Goal: Task Accomplishment & Management: Use online tool/utility

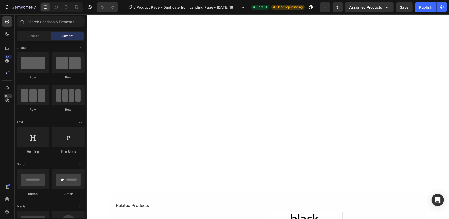
scroll to position [1437, 0]
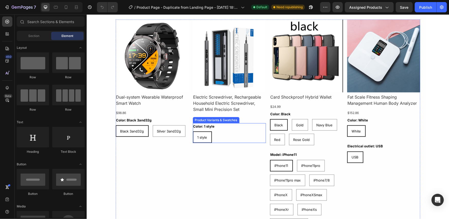
click at [263, 129] on div "Color: 1 style 1 style 1 style 1 style" at bounding box center [229, 133] width 73 height 20
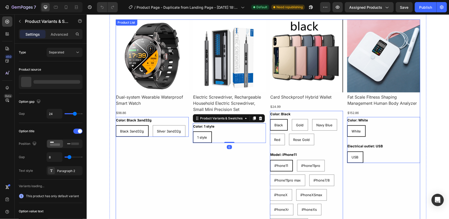
click at [264, 114] on div "Product Images Dual-system Wearable Waterproof Smart Watch Product Title $98.86…" at bounding box center [267, 124] width 304 height 211
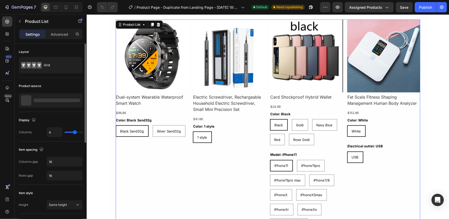
scroll to position [0, 0]
click at [76, 101] on icon "button" at bounding box center [77, 100] width 4 height 4
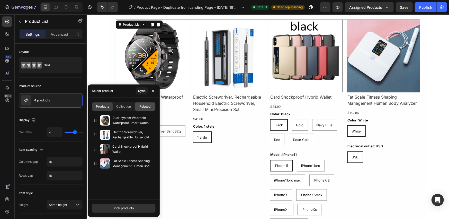
click at [142, 107] on span "Related" at bounding box center [144, 106] width 11 height 5
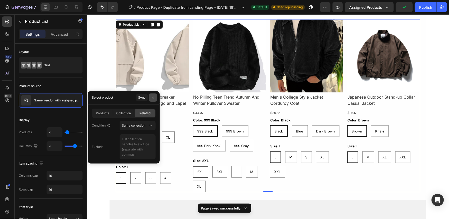
click at [153, 99] on icon "button" at bounding box center [153, 98] width 4 height 4
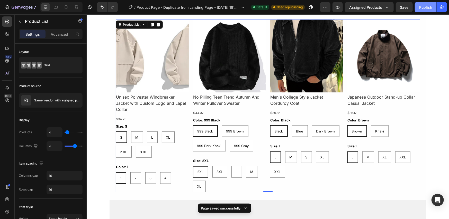
click at [421, 9] on div "Publish" at bounding box center [425, 7] width 13 height 5
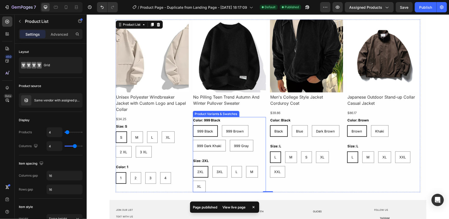
scroll to position [1351, 0]
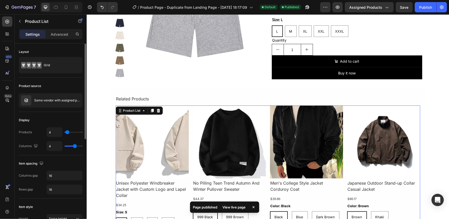
click at [74, 88] on div "Product source" at bounding box center [51, 86] width 64 height 8
click at [77, 98] on icon "button" at bounding box center [77, 100] width 4 height 4
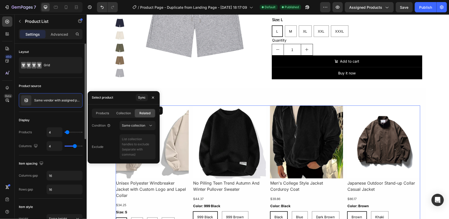
click at [67, 88] on div "Product source" at bounding box center [51, 86] width 64 height 8
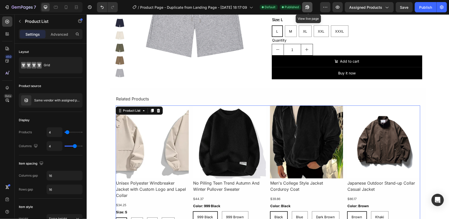
click at [306, 8] on icon "button" at bounding box center [305, 8] width 1 height 1
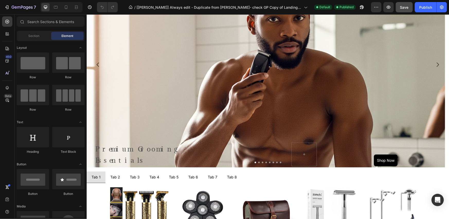
scroll to position [171, 0]
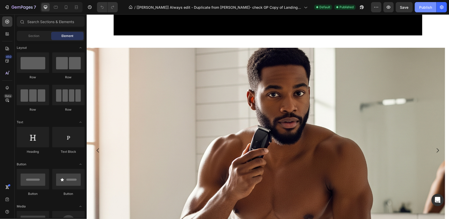
click at [419, 8] on div "Publish" at bounding box center [425, 7] width 13 height 5
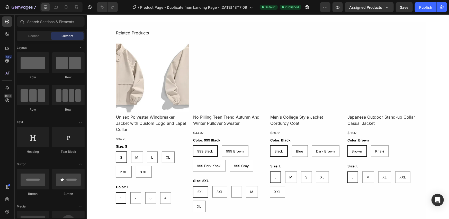
scroll to position [1437, 0]
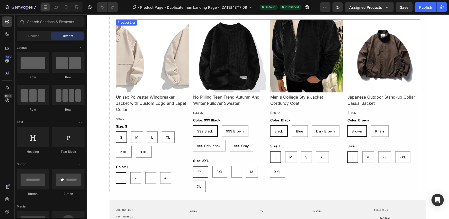
click at [188, 103] on div "Product Images Unisex Polyester Windbreaker Jacket with Custom Logo and Lapel C…" at bounding box center [267, 105] width 304 height 173
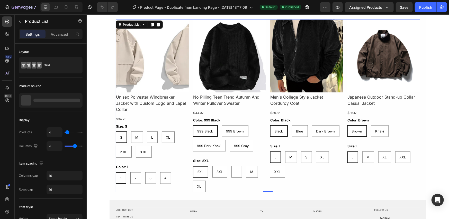
scroll to position [0, 0]
click at [42, 22] on p "Product List" at bounding box center [47, 21] width 44 height 6
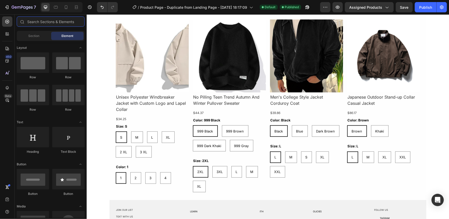
click at [42, 22] on input "text" at bounding box center [51, 21] width 68 height 10
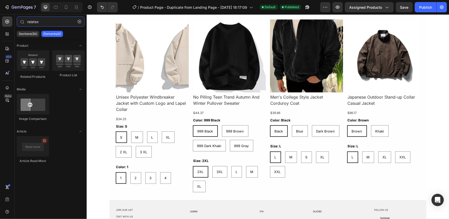
type input "relatex"
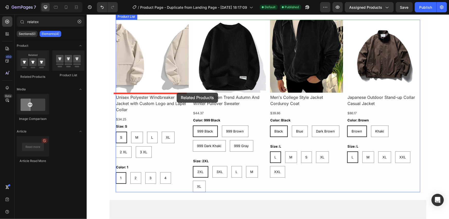
scroll to position [1351, 0]
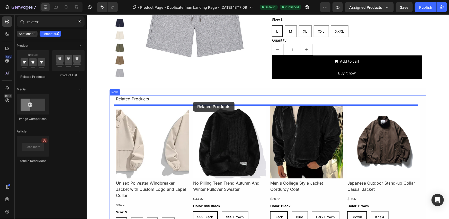
drag, startPoint x: 163, startPoint y: 89, endPoint x: 193, endPoint y: 102, distance: 31.9
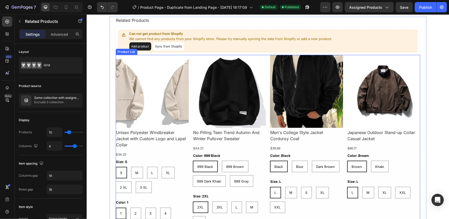
scroll to position [1437, 0]
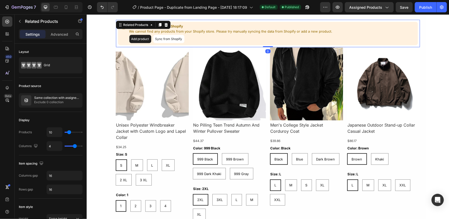
click at [168, 40] on button "Sync from Shopify" at bounding box center [168, 39] width 31 height 8
click at [162, 40] on button "Sync from Shopify" at bounding box center [168, 39] width 31 height 8
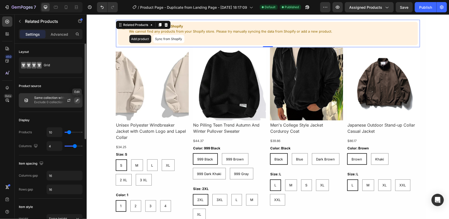
click at [77, 100] on icon "button" at bounding box center [77, 100] width 4 height 4
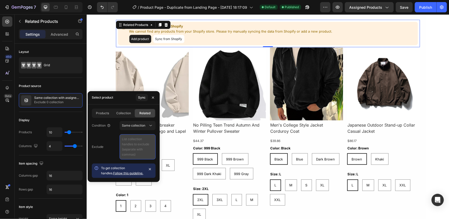
click at [140, 148] on textarea at bounding box center [138, 146] width 36 height 25
click at [114, 138] on div "Exclude" at bounding box center [124, 146] width 64 height 25
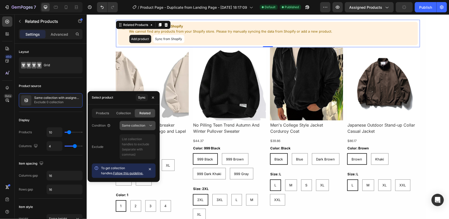
click at [140, 130] on button "Same collection" at bounding box center [138, 125] width 36 height 9
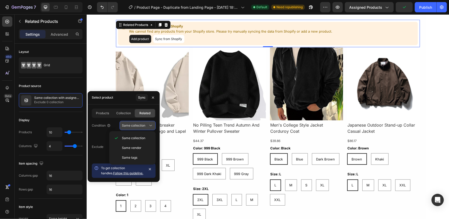
click at [140, 130] on button "Same collection" at bounding box center [138, 125] width 36 height 9
click at [108, 135] on div "Exclude" at bounding box center [124, 146] width 64 height 25
click at [141, 98] on div "Sync" at bounding box center [141, 97] width 7 height 5
click at [188, 45] on div "Can not get product from Shopify We cannot find any products from your Shopify …" at bounding box center [267, 33] width 304 height 28
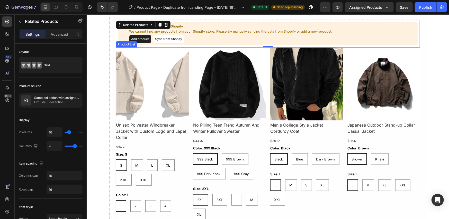
click at [187, 52] on div "Product Images Unisex Polyester Windbreaker Jacket with Custom Logo and Lapel C…" at bounding box center [267, 133] width 304 height 173
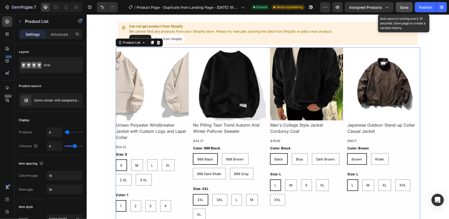
click at [400, 6] on button "Save" at bounding box center [404, 7] width 17 height 10
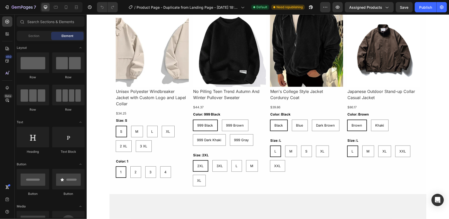
scroll to position [1385, 0]
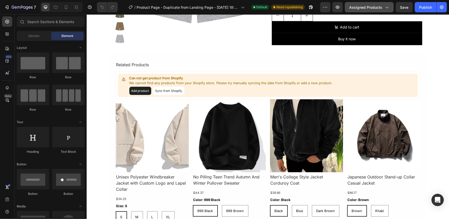
click at [363, 6] on span "Assigned Products" at bounding box center [365, 7] width 33 height 5
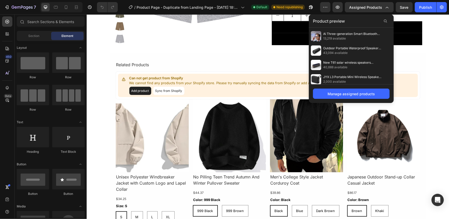
scroll to position [86, 0]
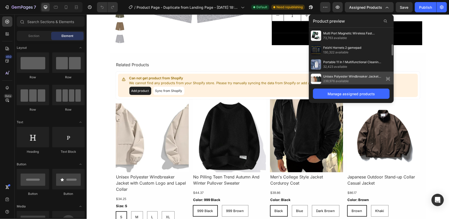
click at [333, 78] on span "Unisex Polyester Windbreaker Jacket with Custom Logo and Lapel Collar" at bounding box center [352, 76] width 59 height 5
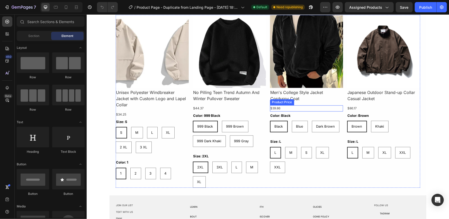
scroll to position [875, 0]
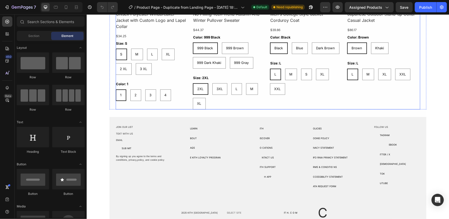
click at [276, 104] on div "Product Images Men's College Style Jacket Corduroy Coat Product Title $39.86 Pr…" at bounding box center [306, 22] width 73 height 173
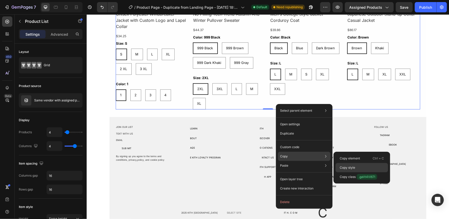
click at [345, 167] on p "Copy style" at bounding box center [347, 168] width 15 height 5
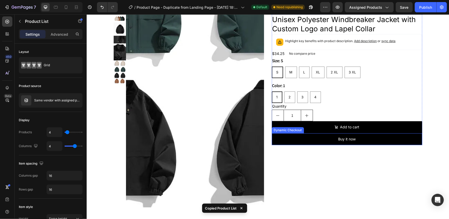
scroll to position [1371, 0]
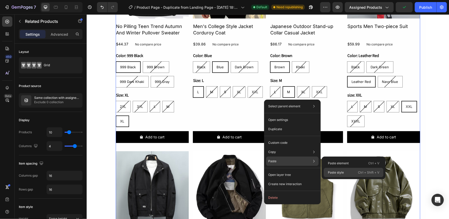
click at [335, 173] on p "Paste style" at bounding box center [336, 172] width 16 height 5
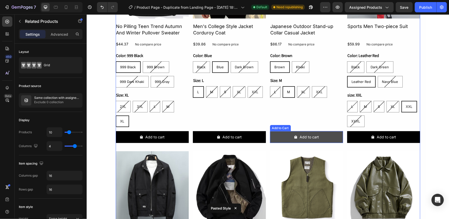
scroll to position [1286, 0]
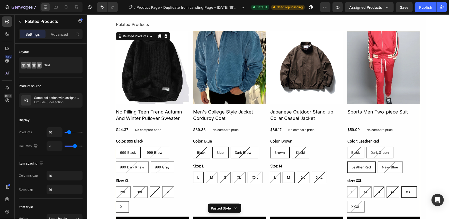
type input "6"
type input "5"
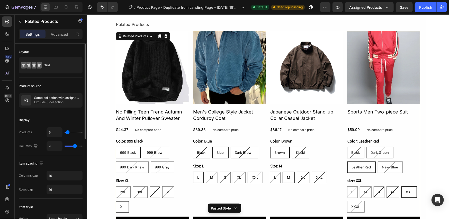
type input "4"
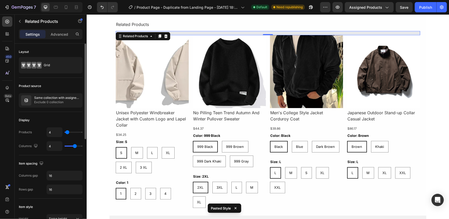
type input "4"
click at [67, 133] on input "range" at bounding box center [74, 132] width 18 height 1
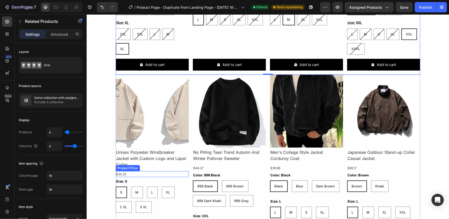
scroll to position [1443, 0]
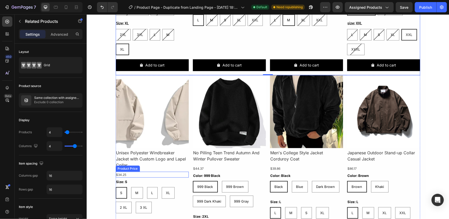
click at [148, 177] on div "$34.25" at bounding box center [151, 175] width 73 height 6
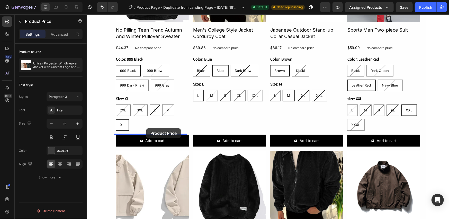
scroll to position [1346, 0]
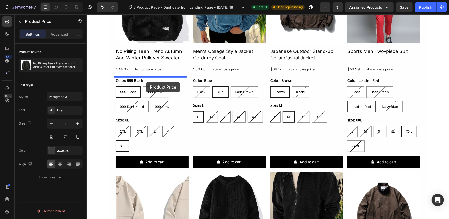
drag, startPoint x: 128, startPoint y: 175, endPoint x: 146, endPoint y: 82, distance: 94.9
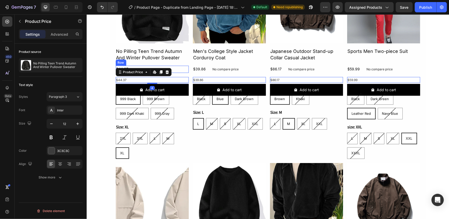
click at [175, 67] on div "$44.37 Product Price Product Price No compare price Product Price Row" at bounding box center [151, 69] width 73 height 7
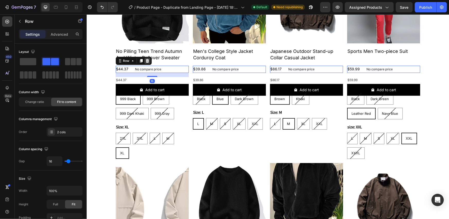
click at [145, 61] on icon at bounding box center [146, 61] width 3 height 4
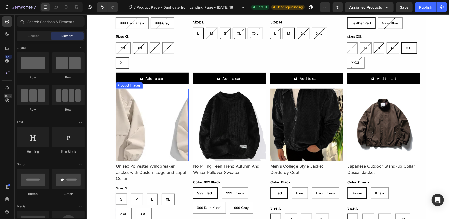
scroll to position [1432, 0]
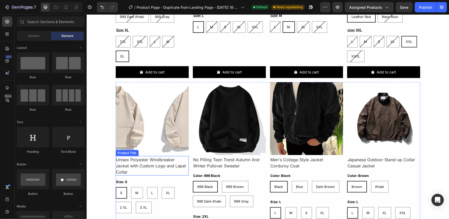
click at [152, 160] on h1 "Unisex Polyester Windbreaker Jacket with Custom Logo and Lapel Collar" at bounding box center [151, 166] width 73 height 20
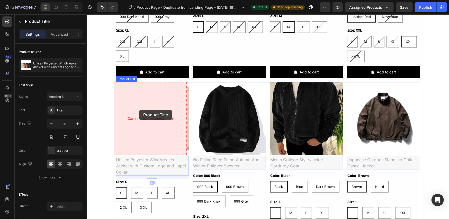
scroll to position [1346, 0]
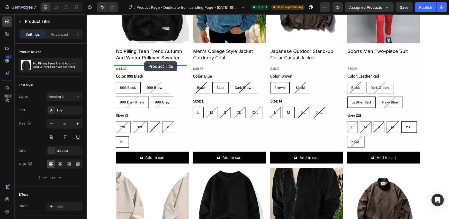
drag, startPoint x: 125, startPoint y: 151, endPoint x: 144, endPoint y: 61, distance: 91.5
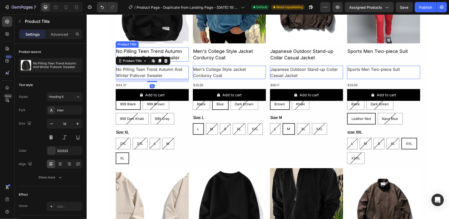
click at [163, 50] on h2 "No Pilling Teen Trend Autumn And Winter Pullover Sweater" at bounding box center [151, 54] width 73 height 14
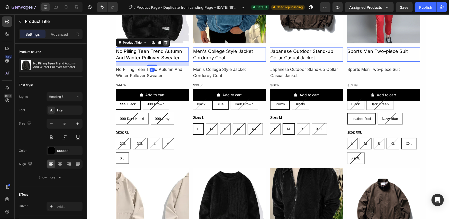
click at [164, 42] on icon at bounding box center [165, 43] width 3 height 4
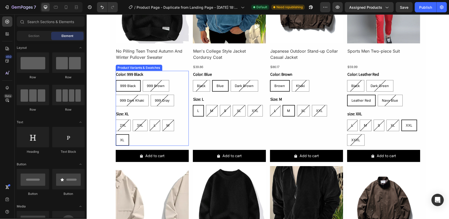
scroll to position [1432, 0]
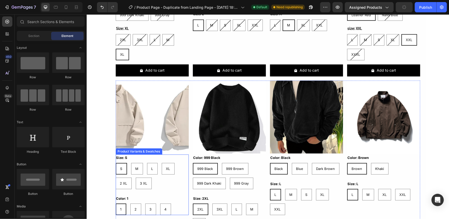
drag, startPoint x: 173, startPoint y: 182, endPoint x: 127, endPoint y: 155, distance: 53.5
click at [173, 182] on div "S S S M M M L L L XL XL XL 2 XL 2 XL 2 XL 3 XL 3 XL 3 XL" at bounding box center [151, 176] width 73 height 26
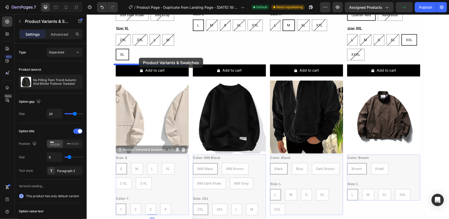
drag, startPoint x: 122, startPoint y: 150, endPoint x: 139, endPoint y: 58, distance: 94.2
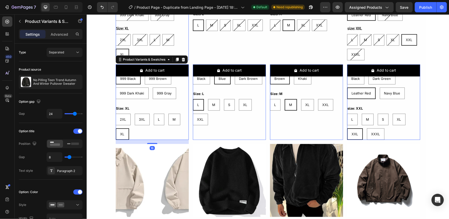
click at [156, 51] on div "2XL 2XL 2XL 3XL 3XL 3XL L L L M M M XL XL XL" at bounding box center [151, 47] width 73 height 26
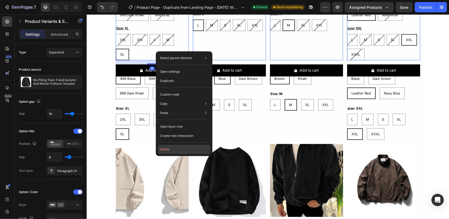
click at [169, 151] on button "Delete" at bounding box center [184, 149] width 52 height 9
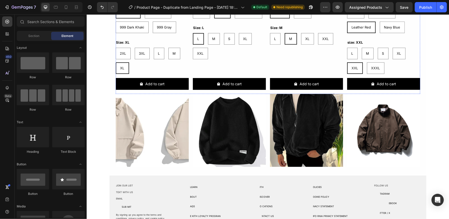
scroll to position [1352, 0]
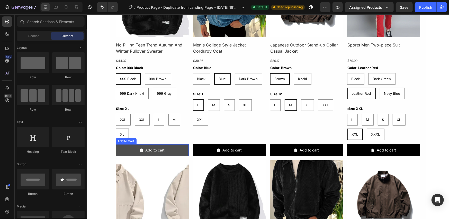
click at [174, 148] on button "Add to cart" at bounding box center [151, 150] width 73 height 12
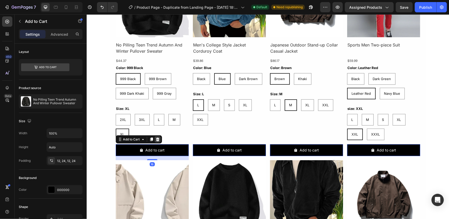
click at [157, 140] on icon at bounding box center [157, 139] width 4 height 4
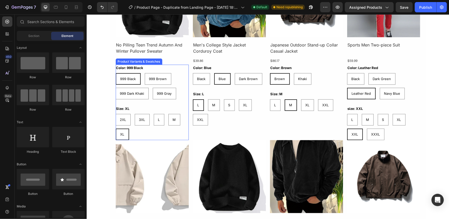
click at [157, 132] on div "2XL 2XL 2XL 3XL 3XL 3XL L L L M M M XL XL XL" at bounding box center [151, 127] width 73 height 26
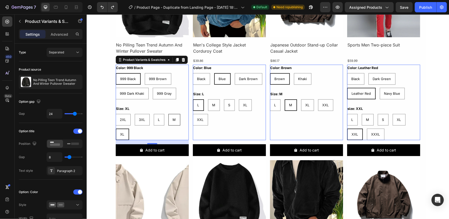
scroll to position [1438, 0]
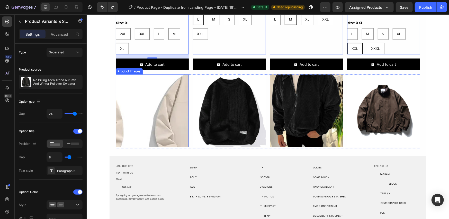
click at [182, 101] on img at bounding box center [151, 110] width 73 height 73
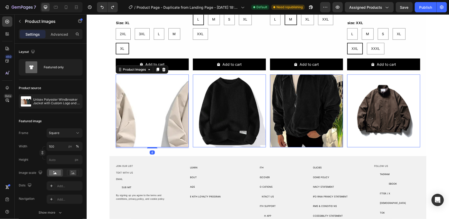
scroll to position [1352, 0]
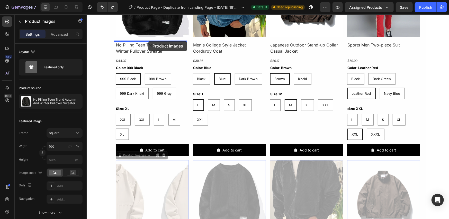
drag, startPoint x: 125, startPoint y: 156, endPoint x: 148, endPoint y: 42, distance: 116.1
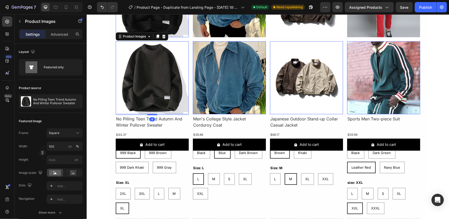
click at [170, 23] on img at bounding box center [151, 0] width 73 height 73
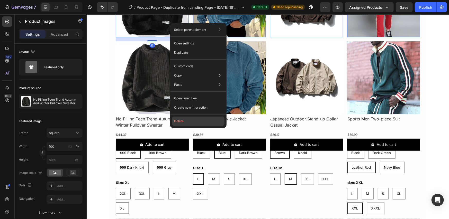
click at [176, 121] on button "Delete" at bounding box center [198, 121] width 52 height 9
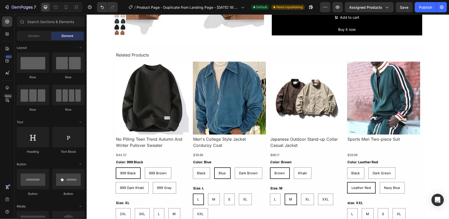
scroll to position [1275, 0]
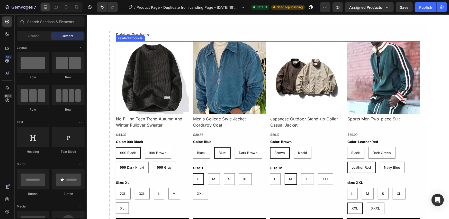
click at [188, 94] on div "Product Images No Pilling Teen Trend Autumn And Winter Pullover Sweater Product…" at bounding box center [267, 137] width 304 height 193
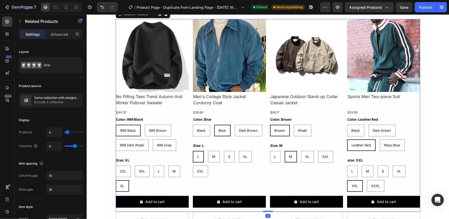
scroll to position [1361, 0]
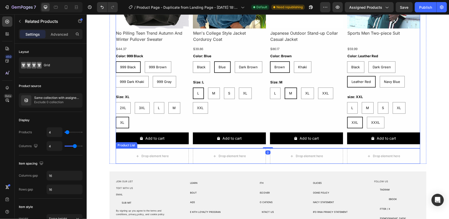
click at [187, 152] on div "Drop element here Product List Drop element here Product List Drop element here…" at bounding box center [267, 155] width 304 height 15
click at [158, 143] on div at bounding box center [158, 143] width 6 height 6
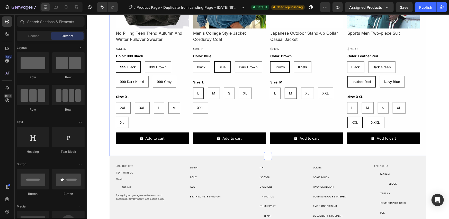
click at [120, 149] on div "Related Products Text Block Product Images No Pilling Teen Trend Autumn And Win…" at bounding box center [267, 46] width 317 height 219
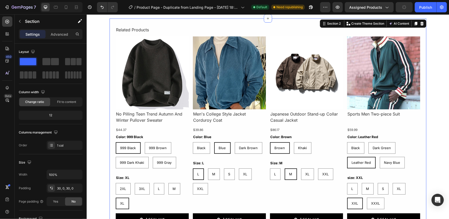
scroll to position [1275, 0]
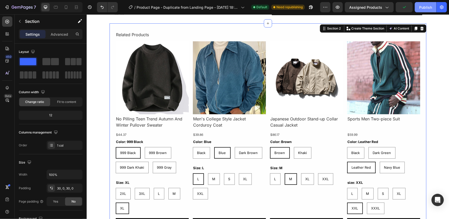
click at [430, 7] on div "Publish" at bounding box center [425, 7] width 13 height 5
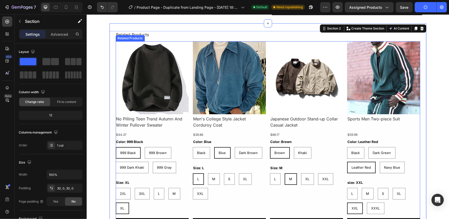
click at [267, 46] on div "Product Images No Pilling Teen Trend Autumn And Winter Pullover Sweater Product…" at bounding box center [267, 137] width 304 height 193
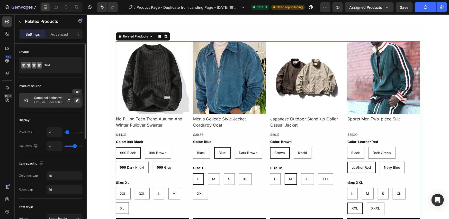
click at [76, 102] on icon "button" at bounding box center [77, 100] width 3 height 3
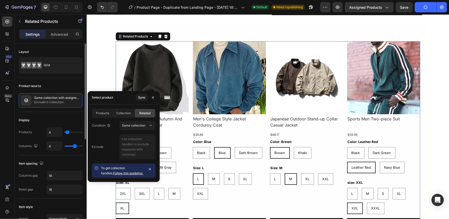
click at [65, 86] on div "Product source" at bounding box center [51, 86] width 64 height 8
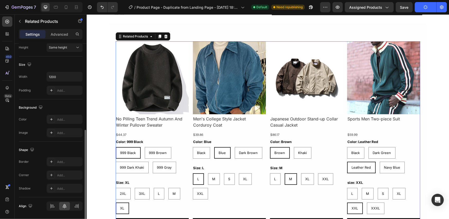
scroll to position [187, 0]
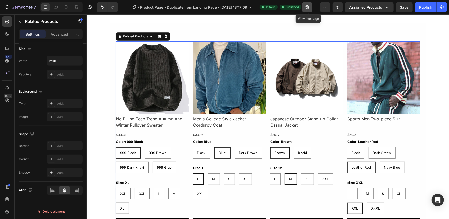
click at [307, 8] on icon "button" at bounding box center [307, 7] width 5 height 5
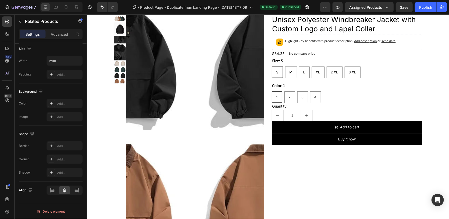
scroll to position [1018, 0]
